Goal: Check status: Check status

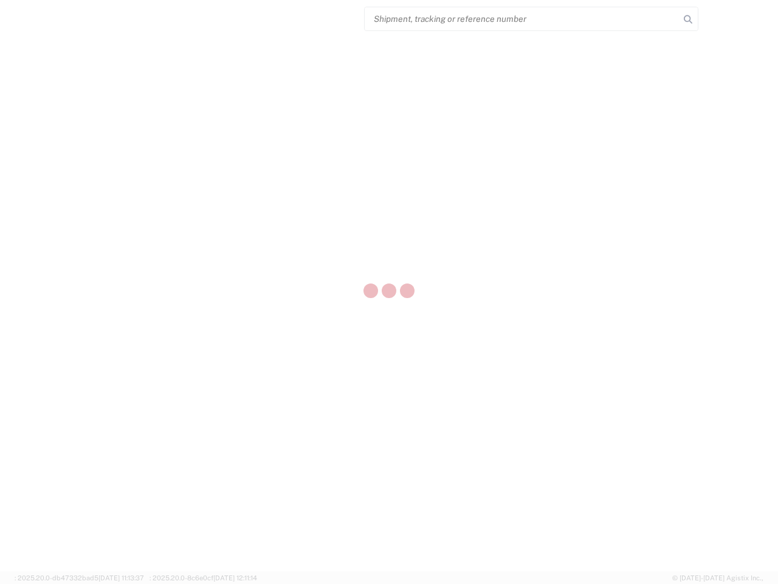
select select "US"
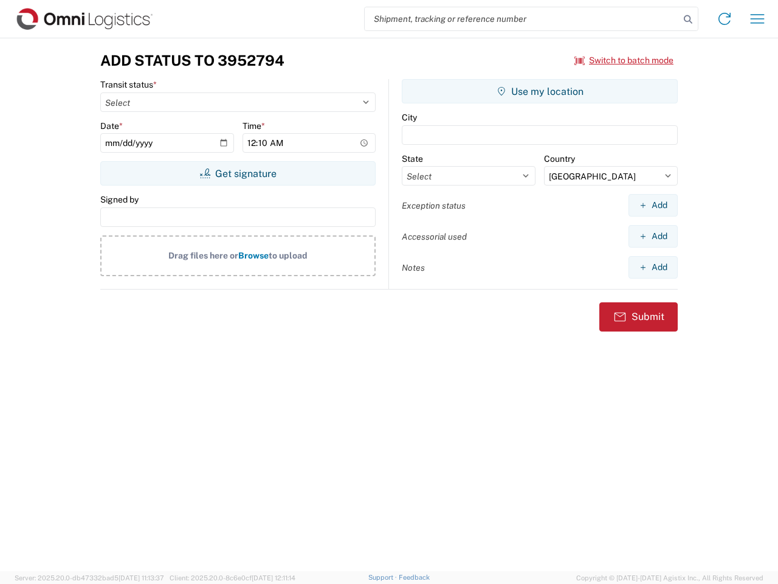
click at [522, 19] on input "search" at bounding box center [522, 18] width 315 height 23
click at [688, 19] on icon at bounding box center [688, 19] width 17 height 17
click at [725, 19] on icon at bounding box center [724, 18] width 19 height 19
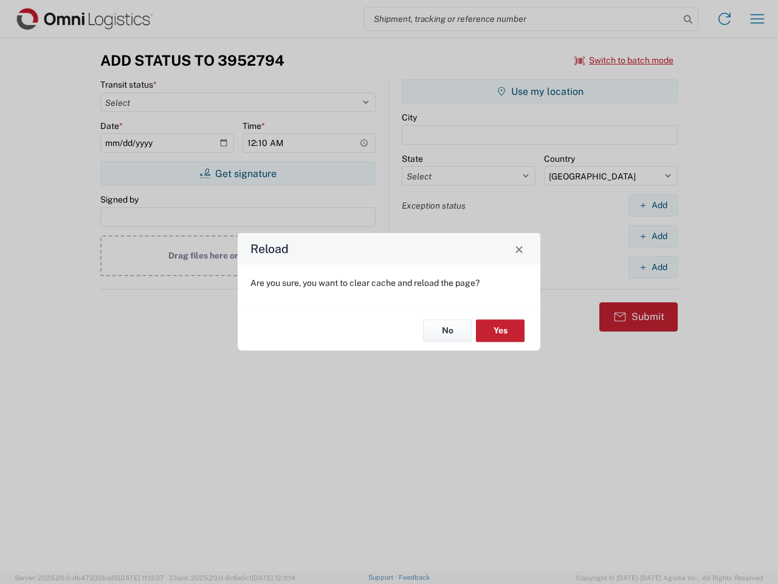
click at [624, 60] on div "Reload Are you sure, you want to clear cache and reload the page? No Yes" at bounding box center [389, 292] width 778 height 584
click at [238, 173] on div "Reload Are you sure, you want to clear cache and reload the page? No Yes" at bounding box center [389, 292] width 778 height 584
click at [540, 91] on div "Reload Are you sure, you want to clear cache and reload the page? No Yes" at bounding box center [389, 292] width 778 height 584
click at [653, 205] on div "Reload Are you sure, you want to clear cache and reload the page? No Yes" at bounding box center [389, 292] width 778 height 584
click at [653, 236] on div "Reload Are you sure, you want to clear cache and reload the page? No Yes" at bounding box center [389, 292] width 778 height 584
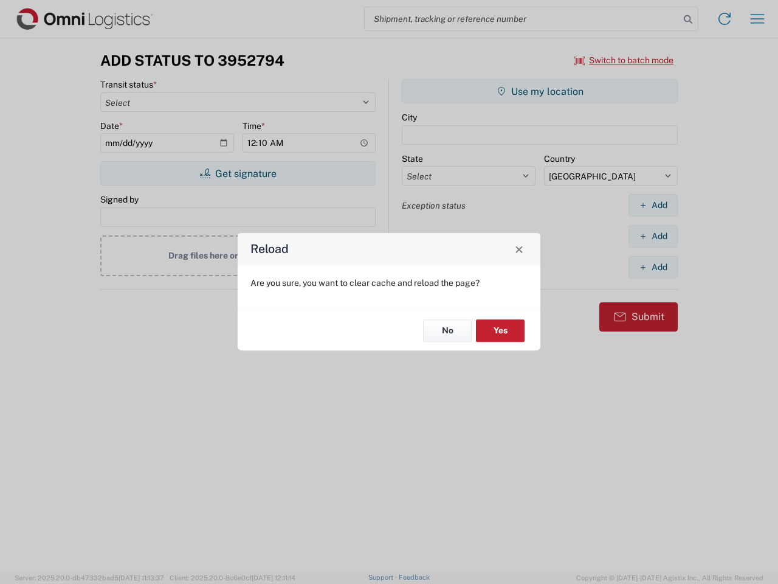
click at [653, 267] on div "Reload Are you sure, you want to clear cache and reload the page? No Yes" at bounding box center [389, 292] width 778 height 584
